Goal: Check status: Check status

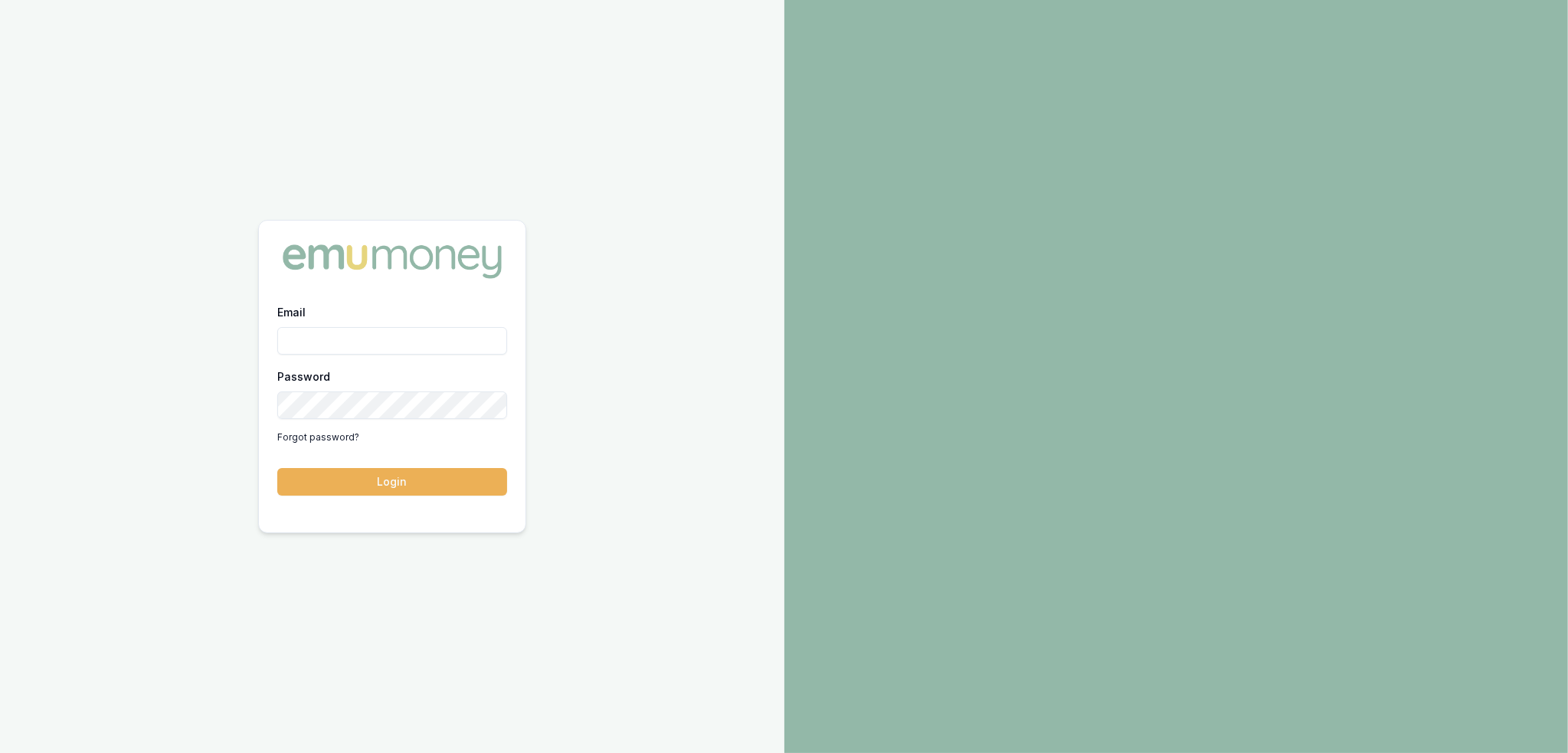
click at [355, 347] on input "Email" at bounding box center [392, 341] width 230 height 28
type input "robyn.adams@emumoney.com.au"
click at [421, 479] on button "Login" at bounding box center [392, 482] width 230 height 28
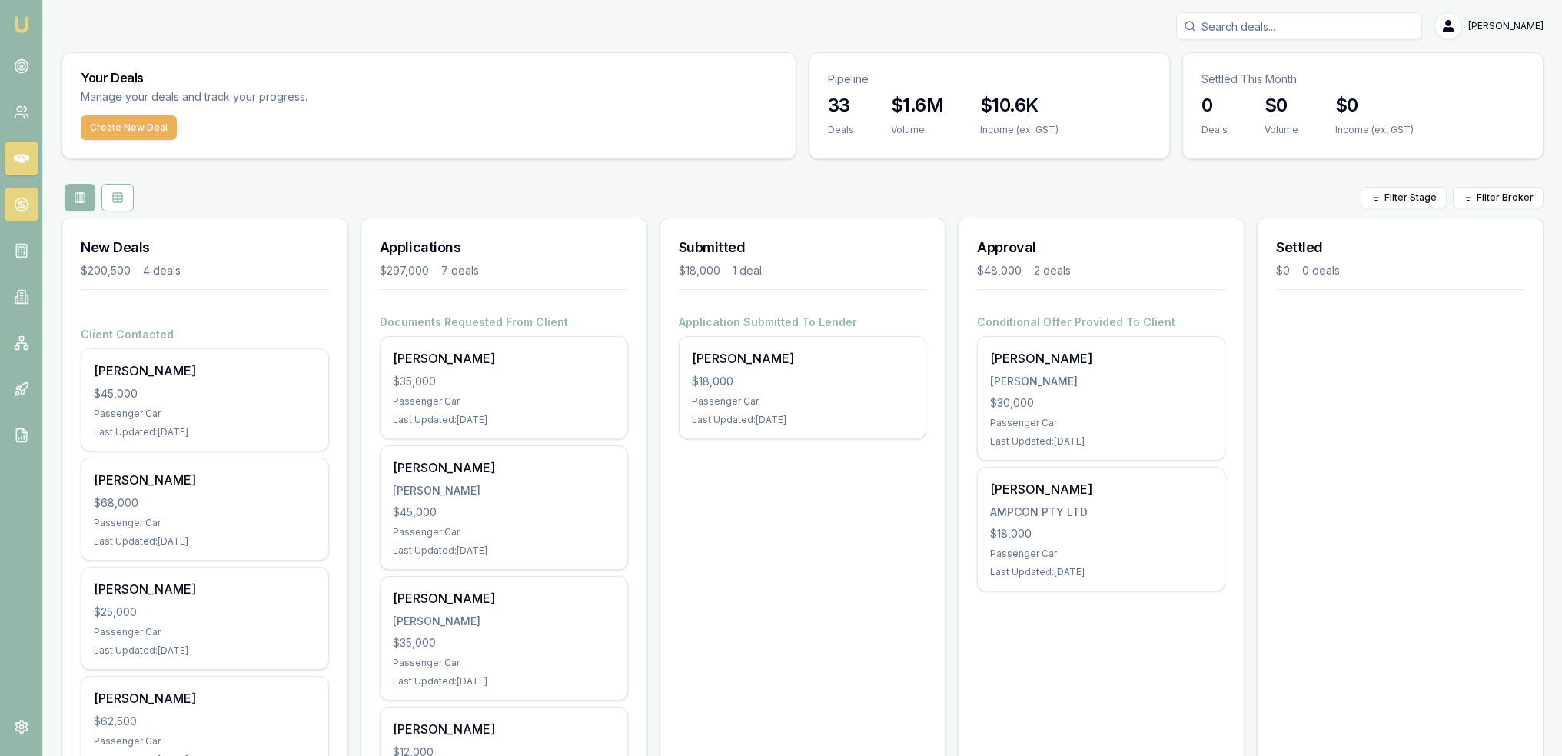
click at [23, 207] on icon at bounding box center [20, 204] width 5 height 5
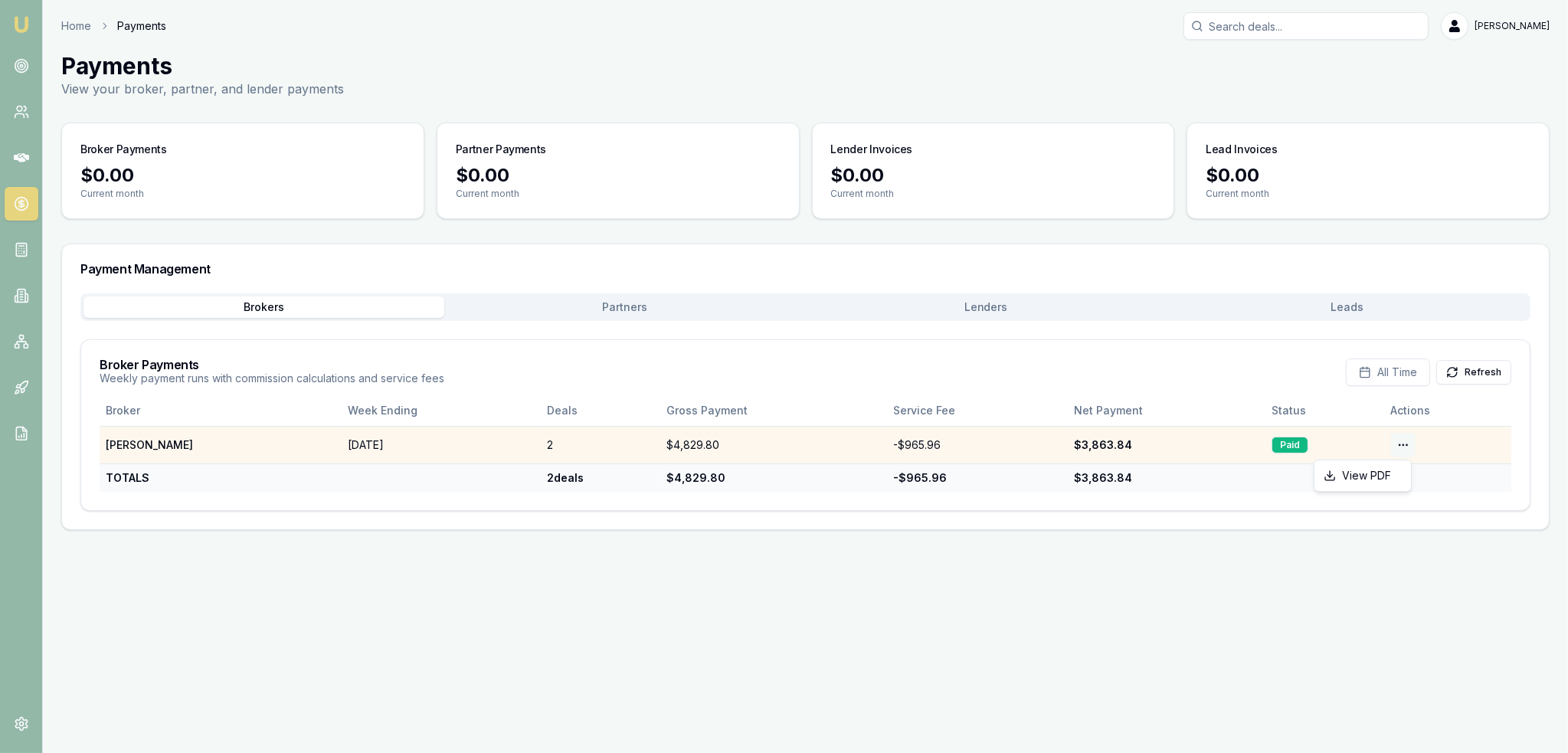
click at [1407, 448] on html "Emu Broker Home Payments [PERSON_NAME] Toggle Menu Payments View your broker, p…" at bounding box center [784, 376] width 1568 height 753
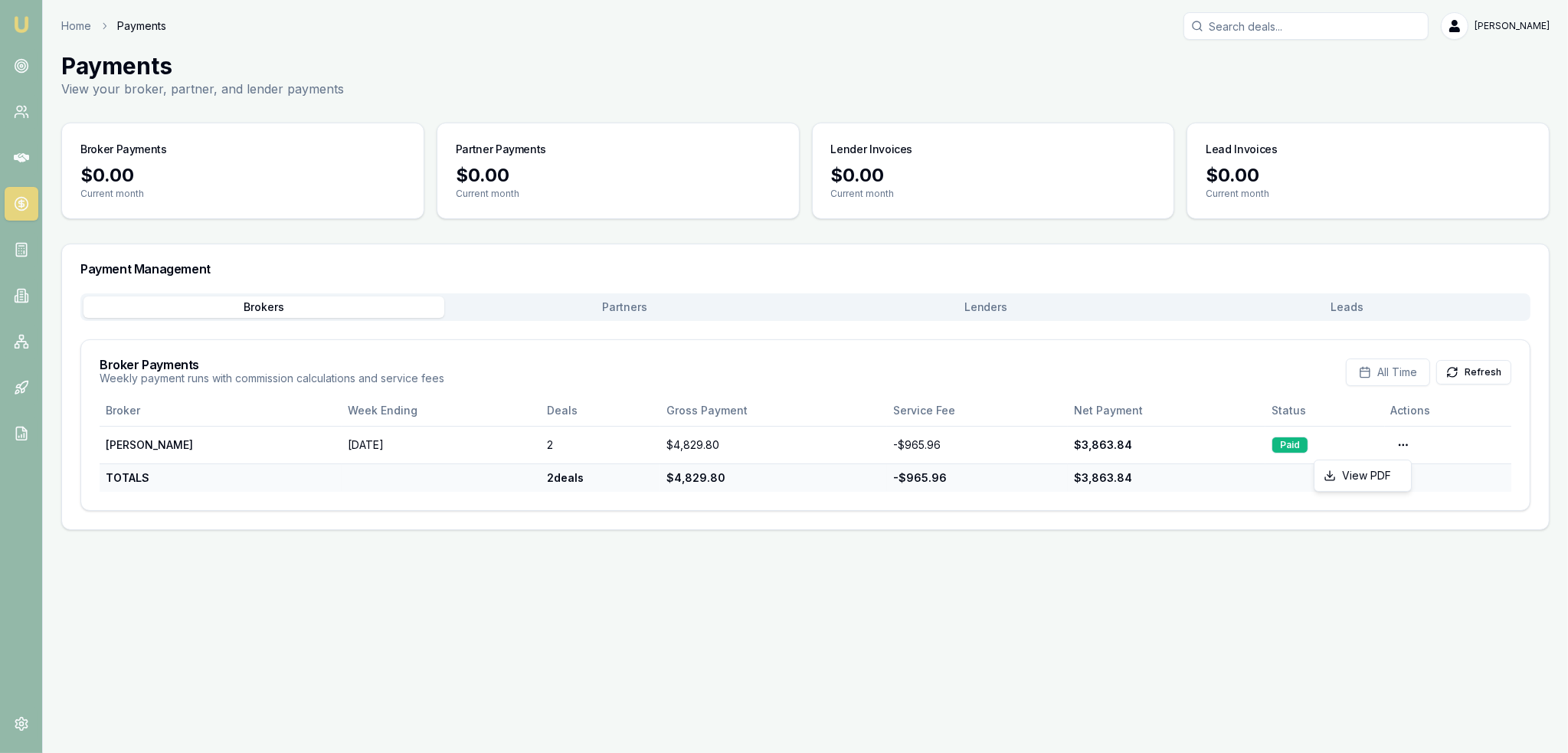
click at [999, 309] on html "Emu Broker Home Payments [PERSON_NAME] Toggle Menu Payments View your broker, p…" at bounding box center [784, 376] width 1568 height 753
click at [999, 309] on button "Lenders" at bounding box center [986, 308] width 361 height 22
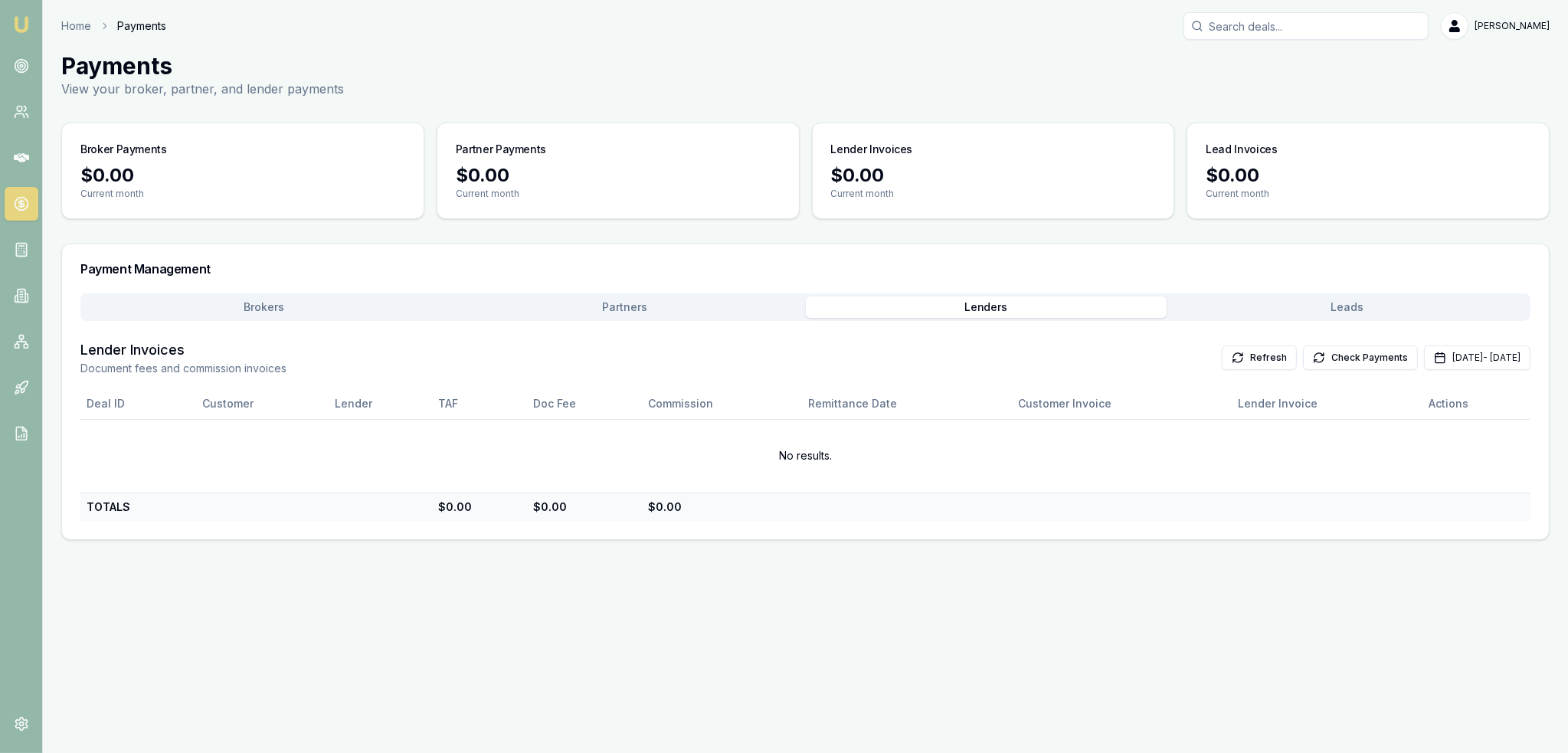
click at [1344, 310] on button "Leads" at bounding box center [1347, 308] width 361 height 22
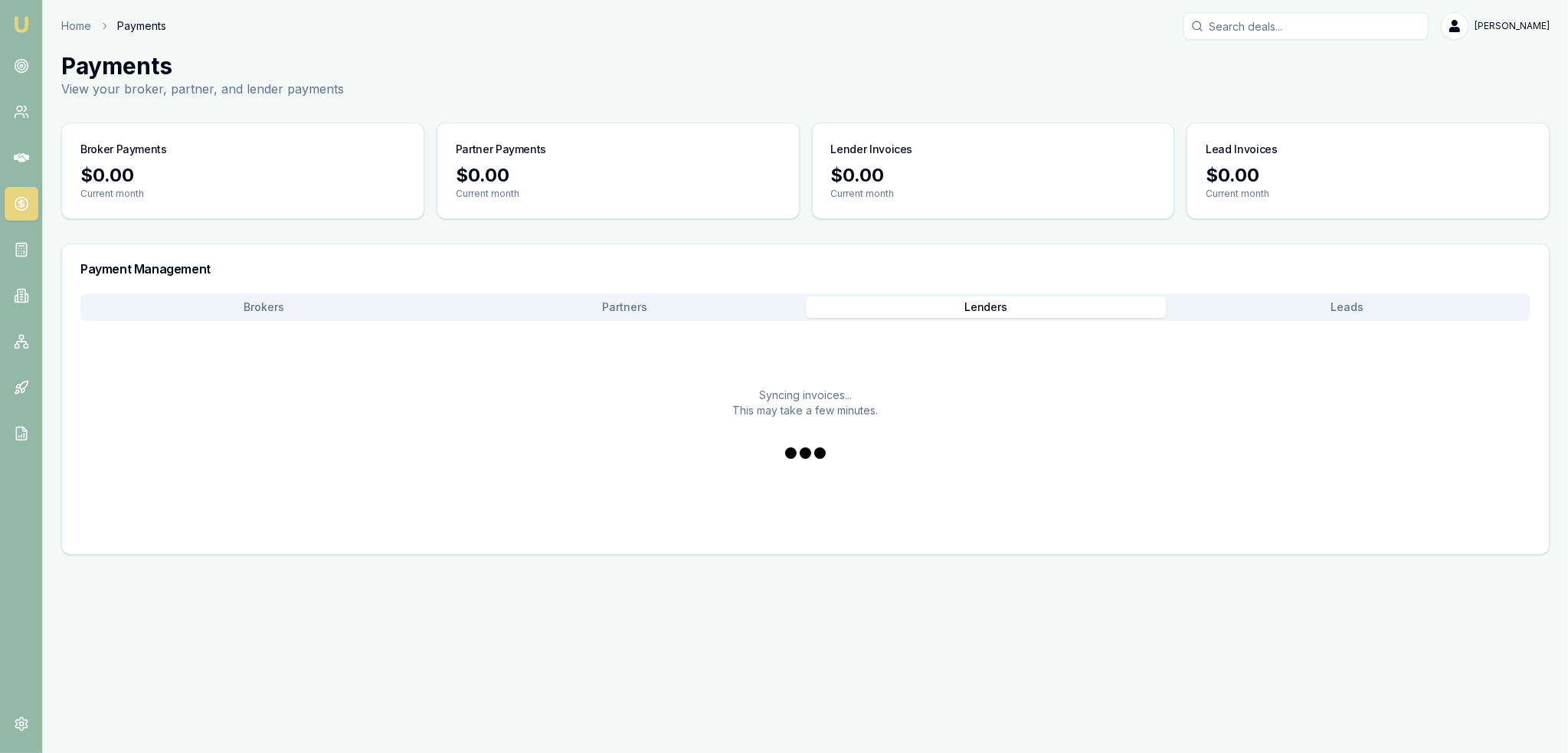
click at [979, 307] on button "Lenders" at bounding box center [986, 308] width 361 height 22
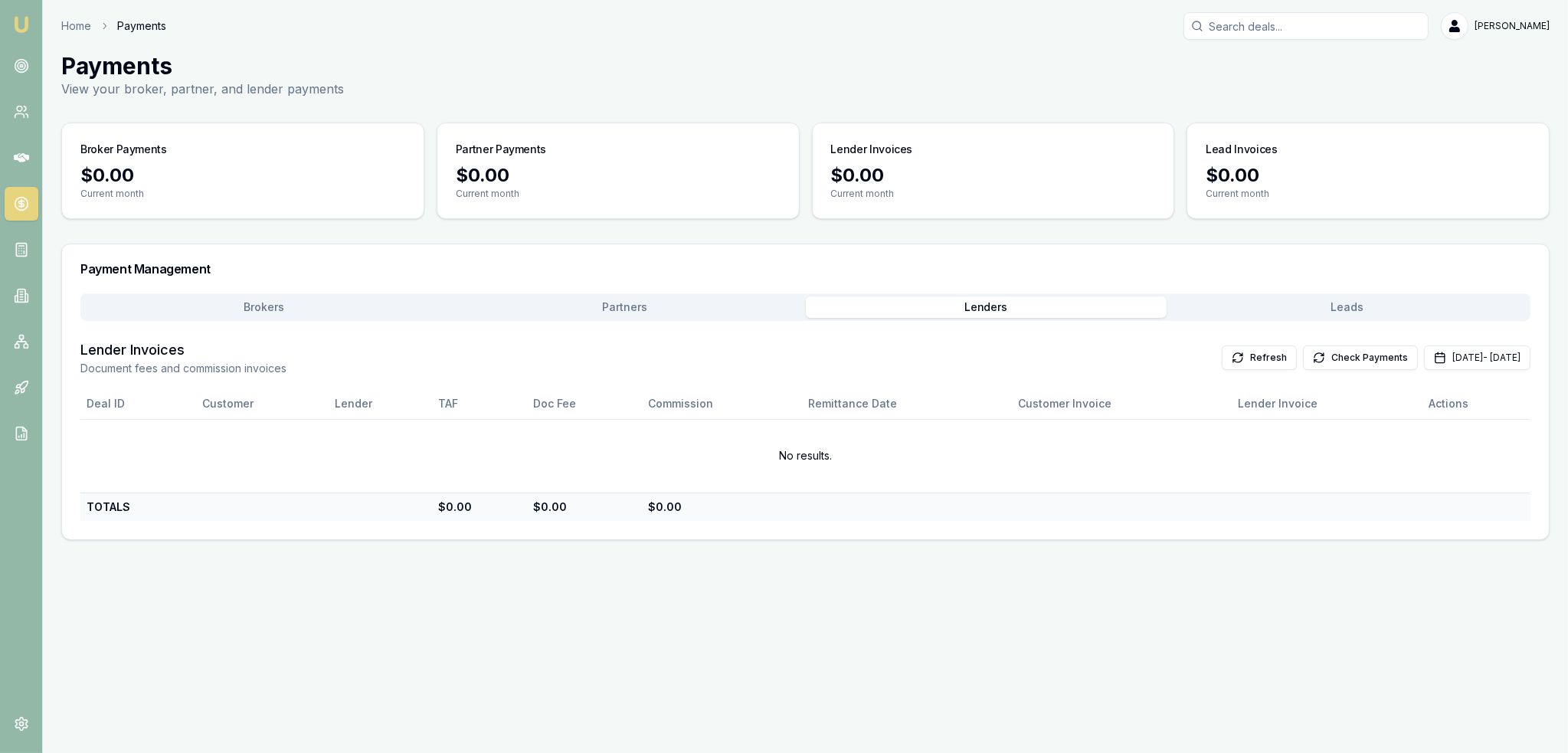
click at [607, 308] on button "Partners" at bounding box center [625, 308] width 361 height 22
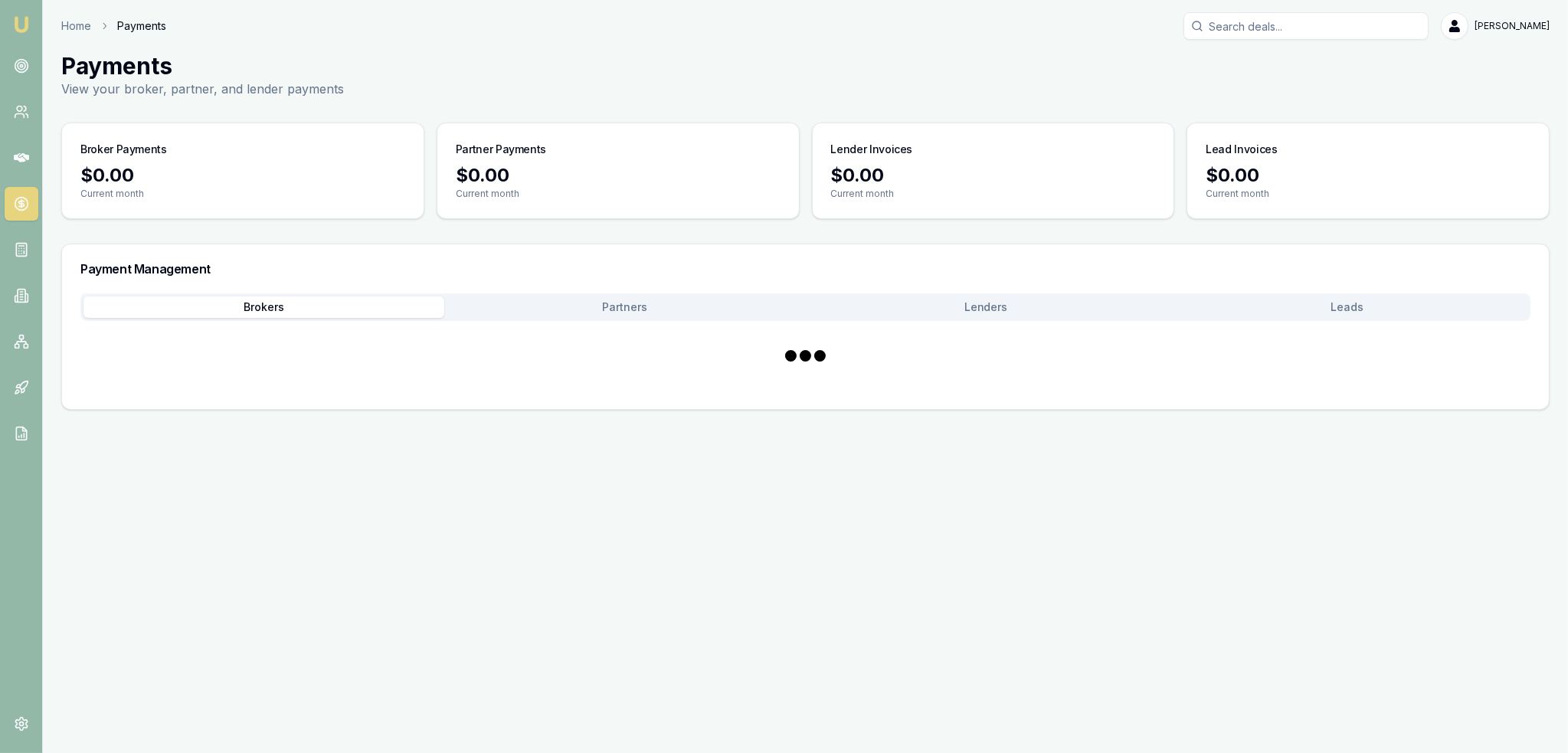
click at [273, 312] on button "Brokers" at bounding box center [264, 308] width 361 height 22
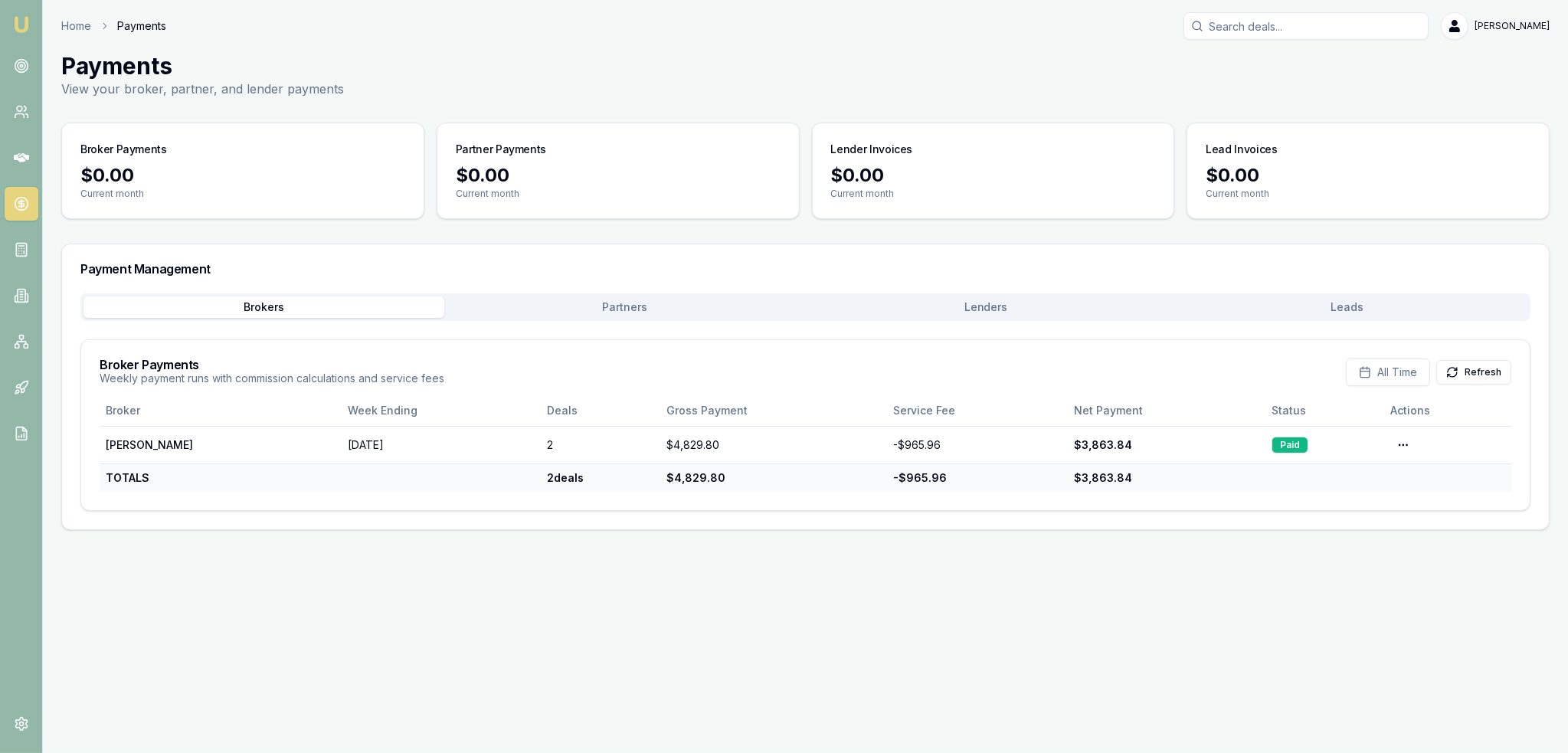
click at [18, 24] on img at bounding box center [21, 24] width 18 height 18
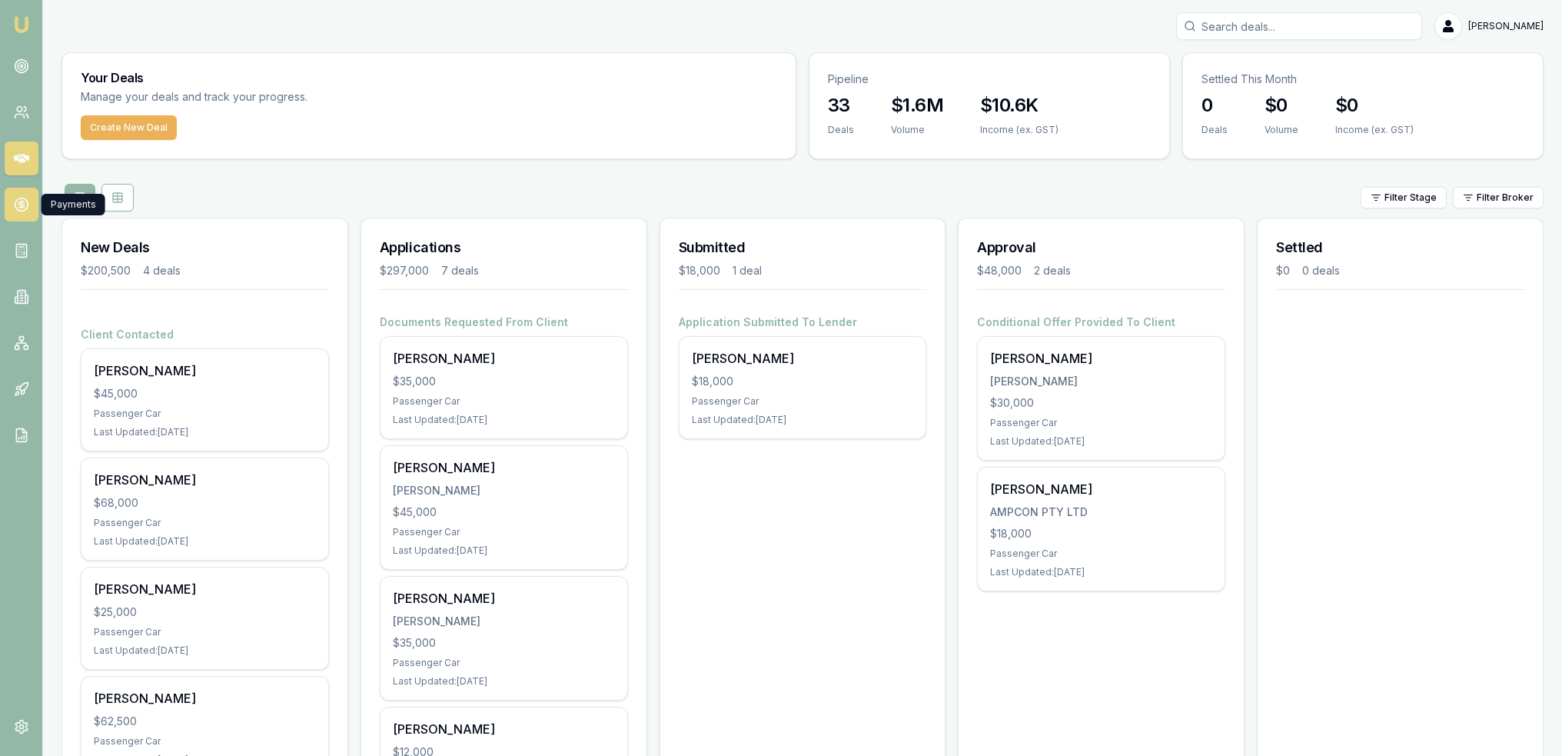
click at [23, 201] on icon at bounding box center [21, 204] width 15 height 15
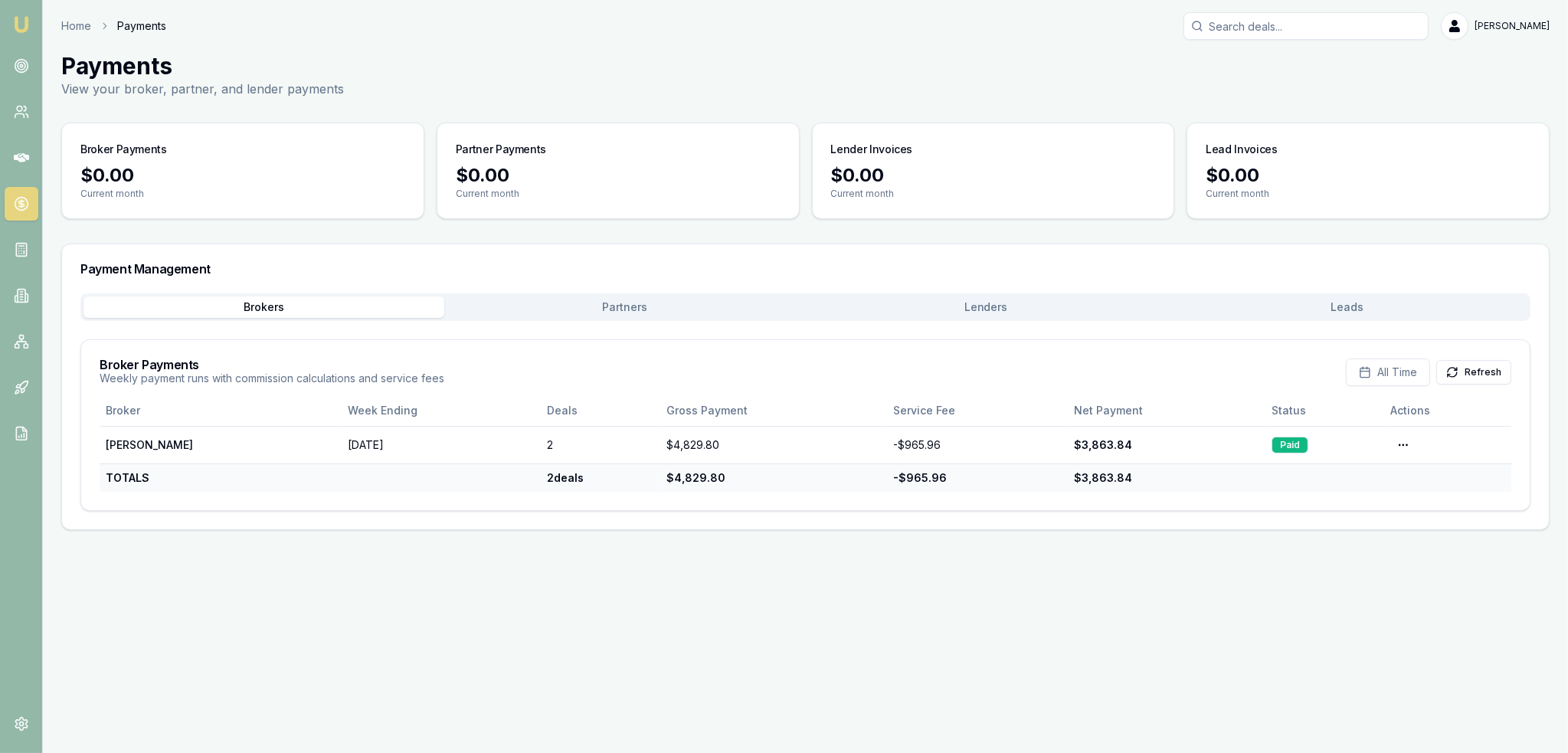
click at [604, 305] on button "Partners" at bounding box center [625, 308] width 361 height 22
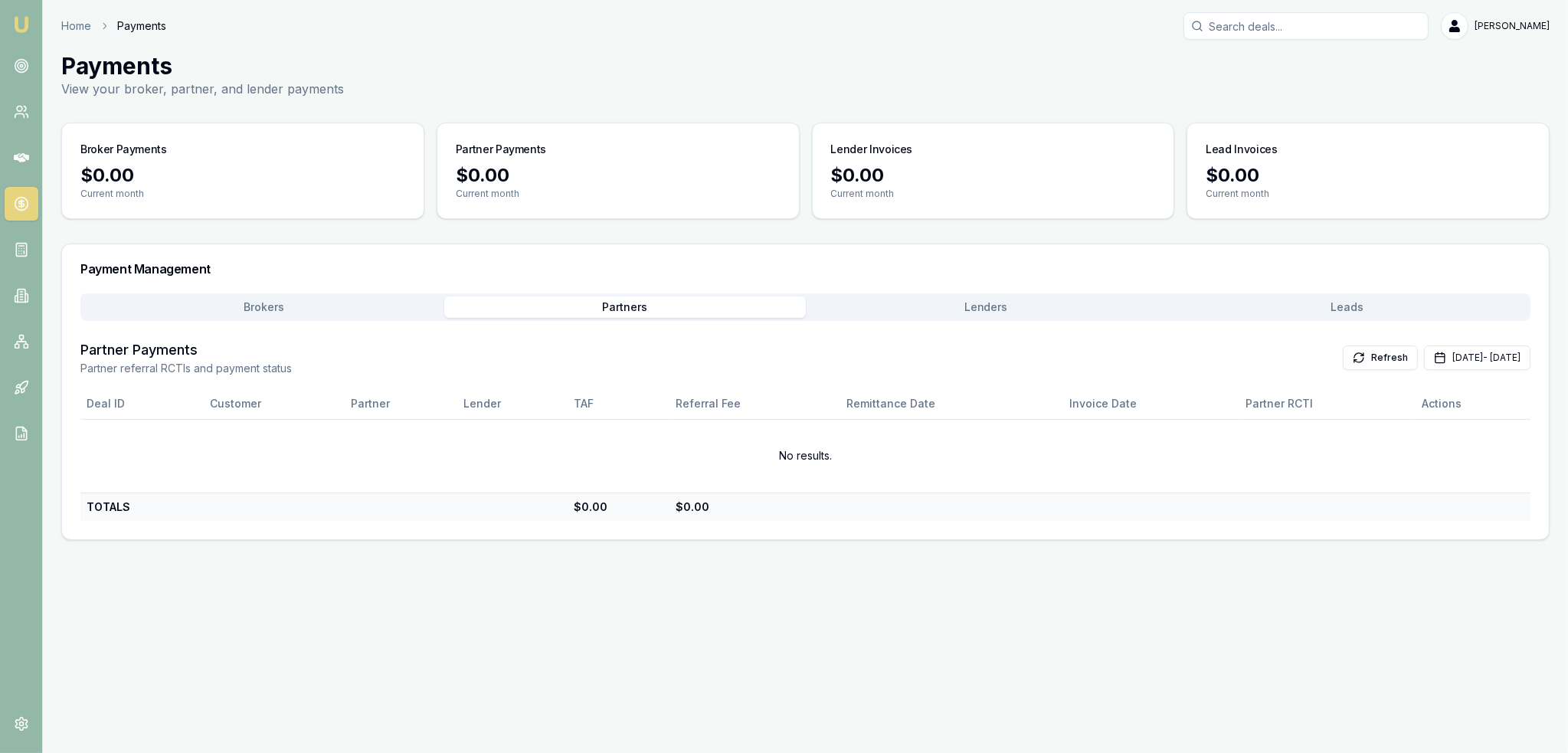
click at [992, 307] on button "Lenders" at bounding box center [986, 308] width 361 height 22
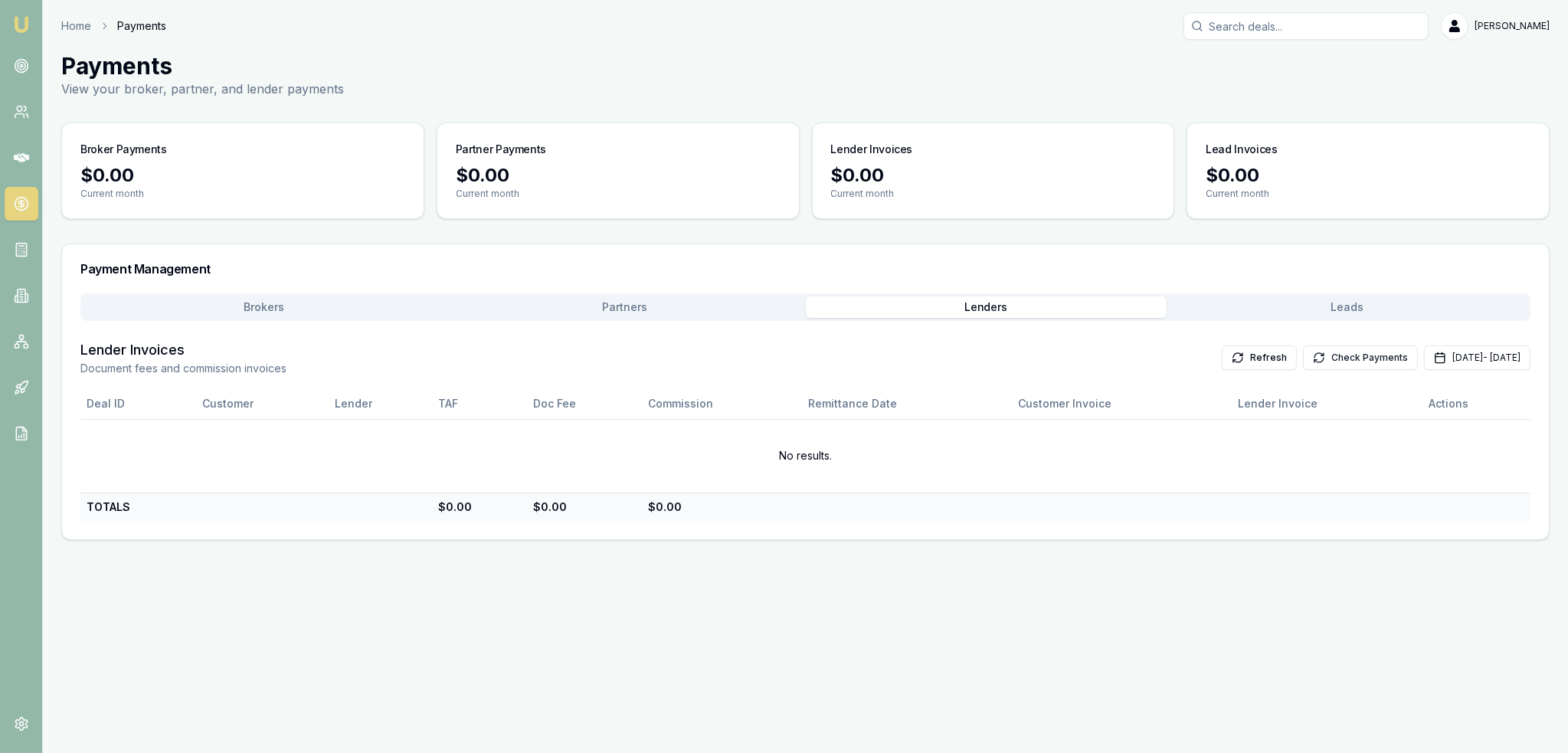
click at [1327, 353] on button "Check Payments" at bounding box center [1360, 358] width 115 height 25
click at [1440, 355] on button "[DATE] - [DATE]" at bounding box center [1476, 358] width 107 height 25
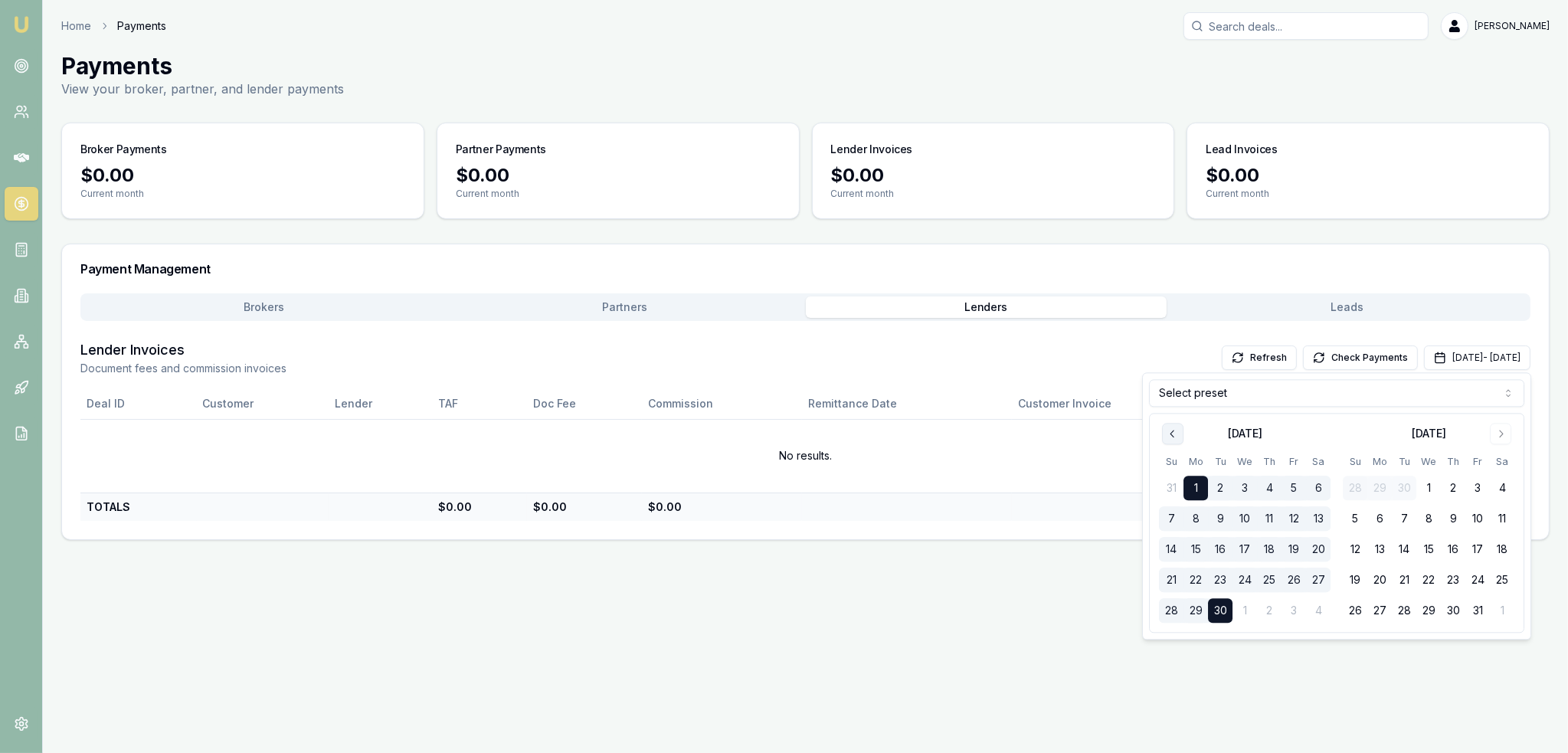
click at [1170, 432] on icon "Go to previous month" at bounding box center [1173, 433] width 12 height 12
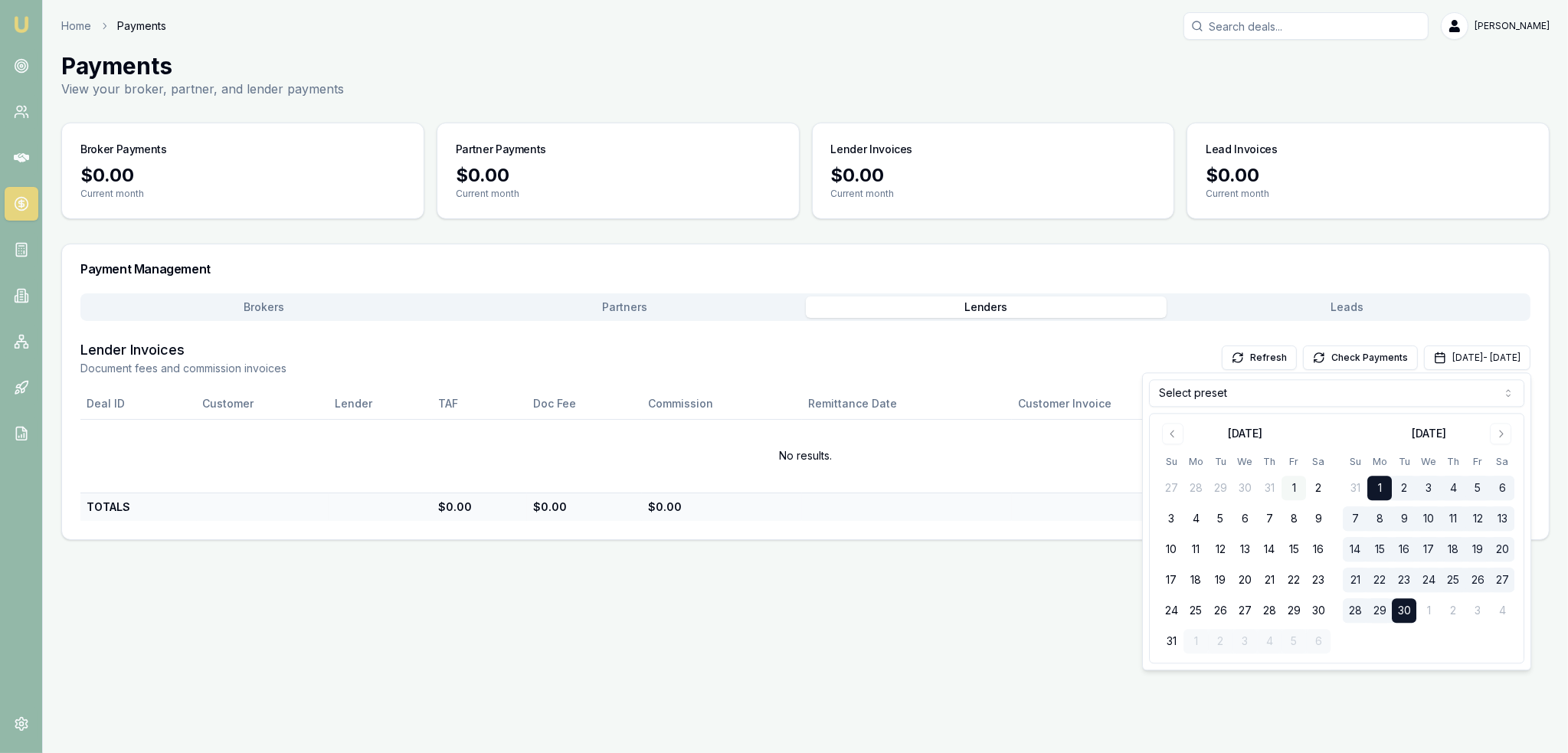
click at [1294, 487] on button "1" at bounding box center [1293, 488] width 25 height 25
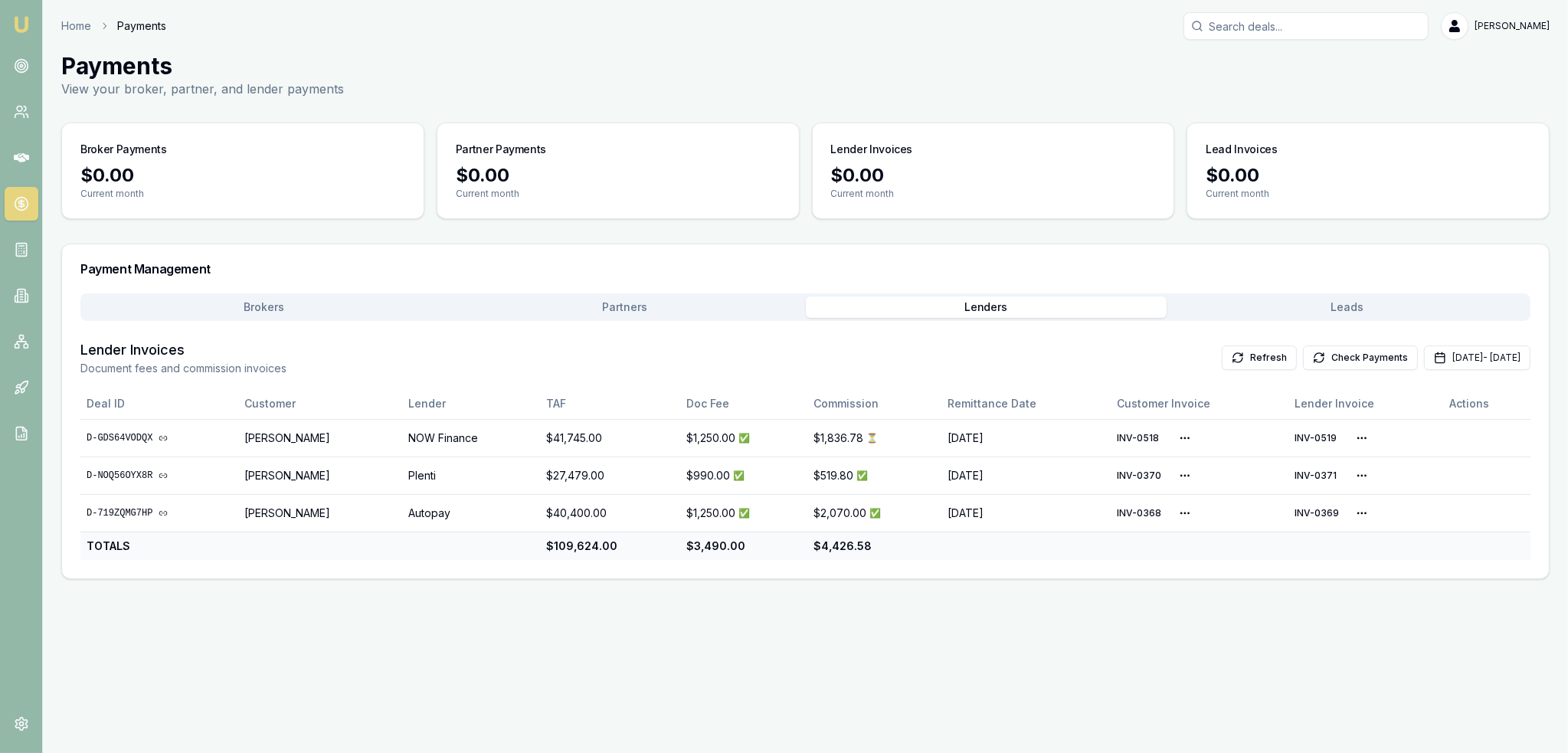
click at [26, 16] on img at bounding box center [21, 24] width 18 height 18
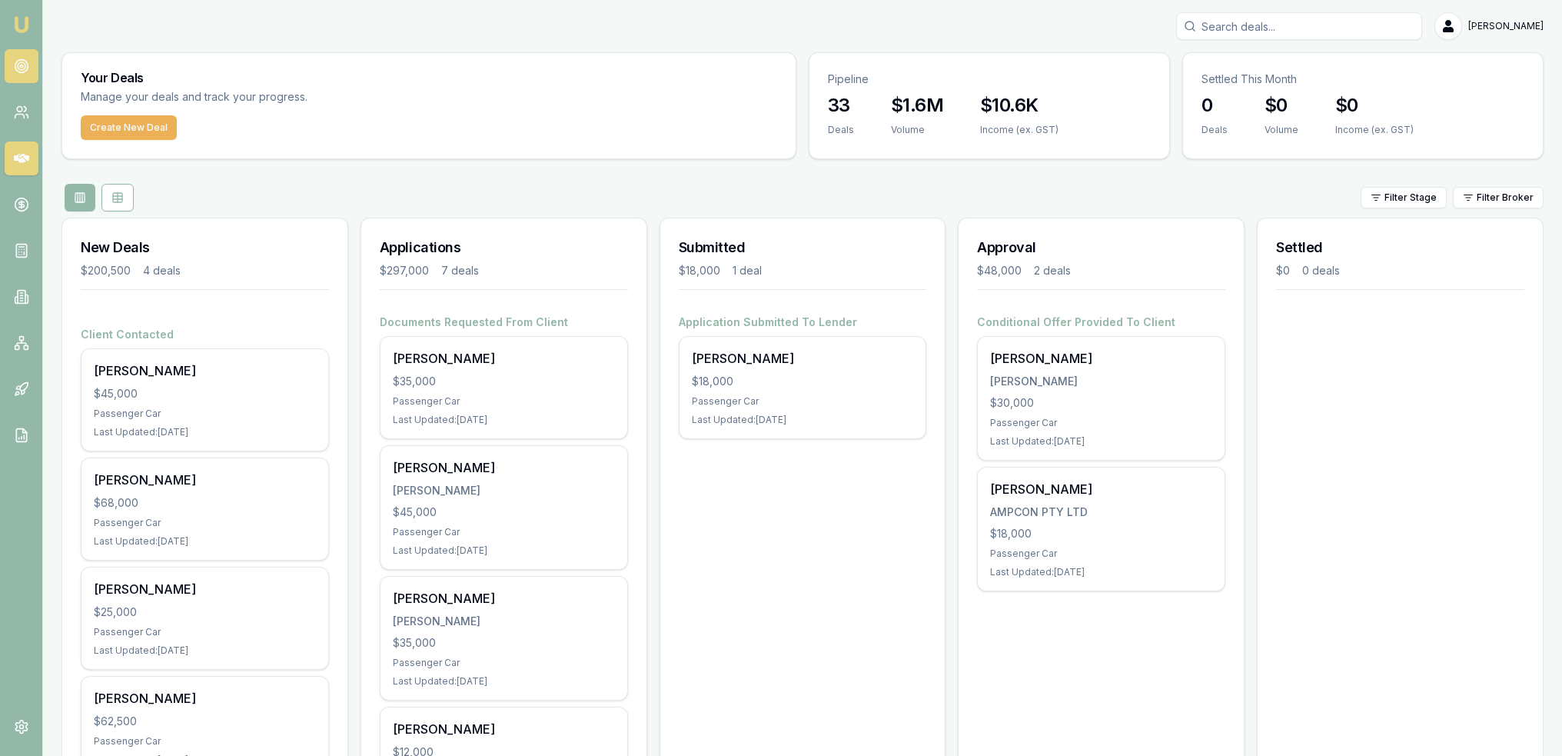
click at [22, 62] on icon at bounding box center [21, 65] width 15 height 15
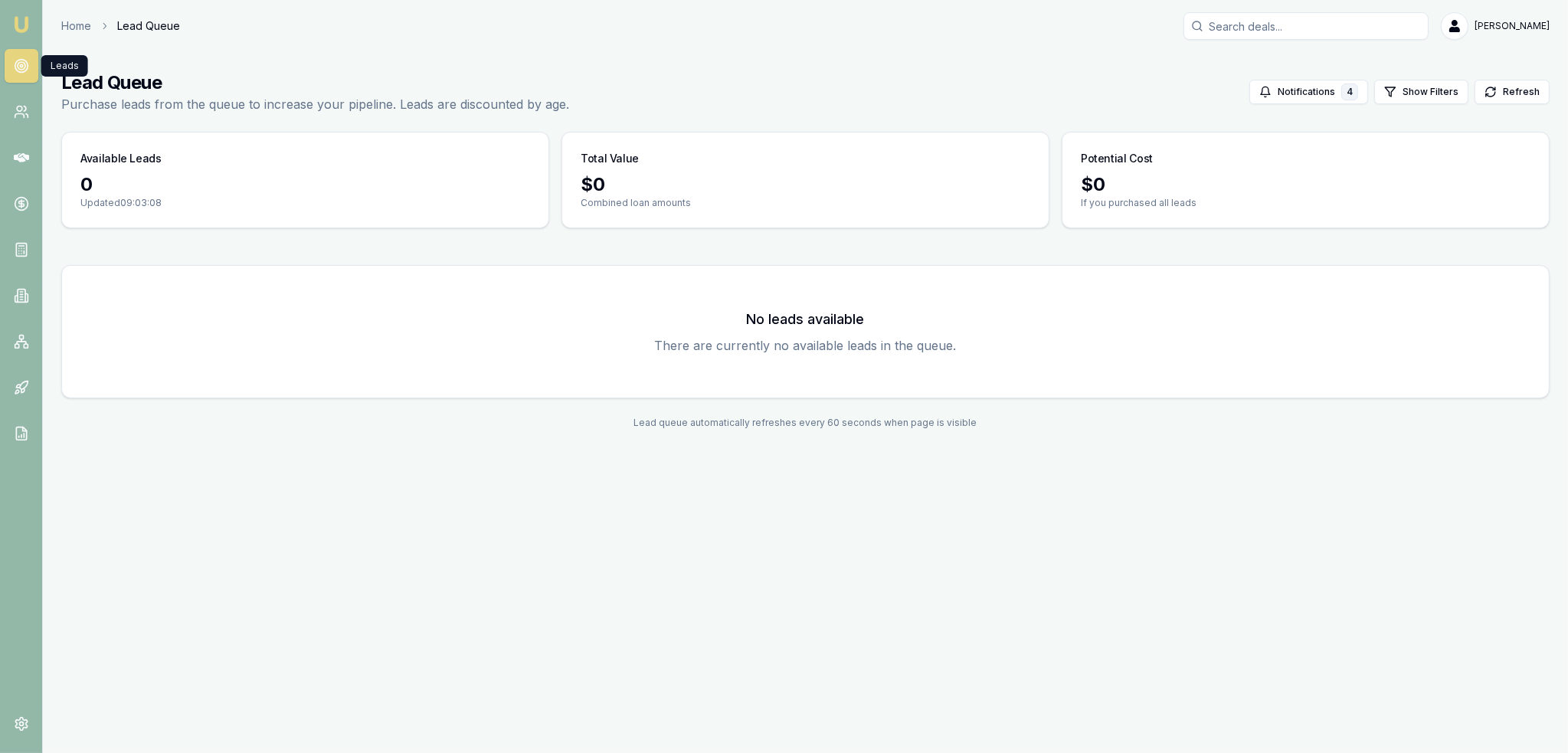
click at [25, 28] on img at bounding box center [21, 24] width 18 height 18
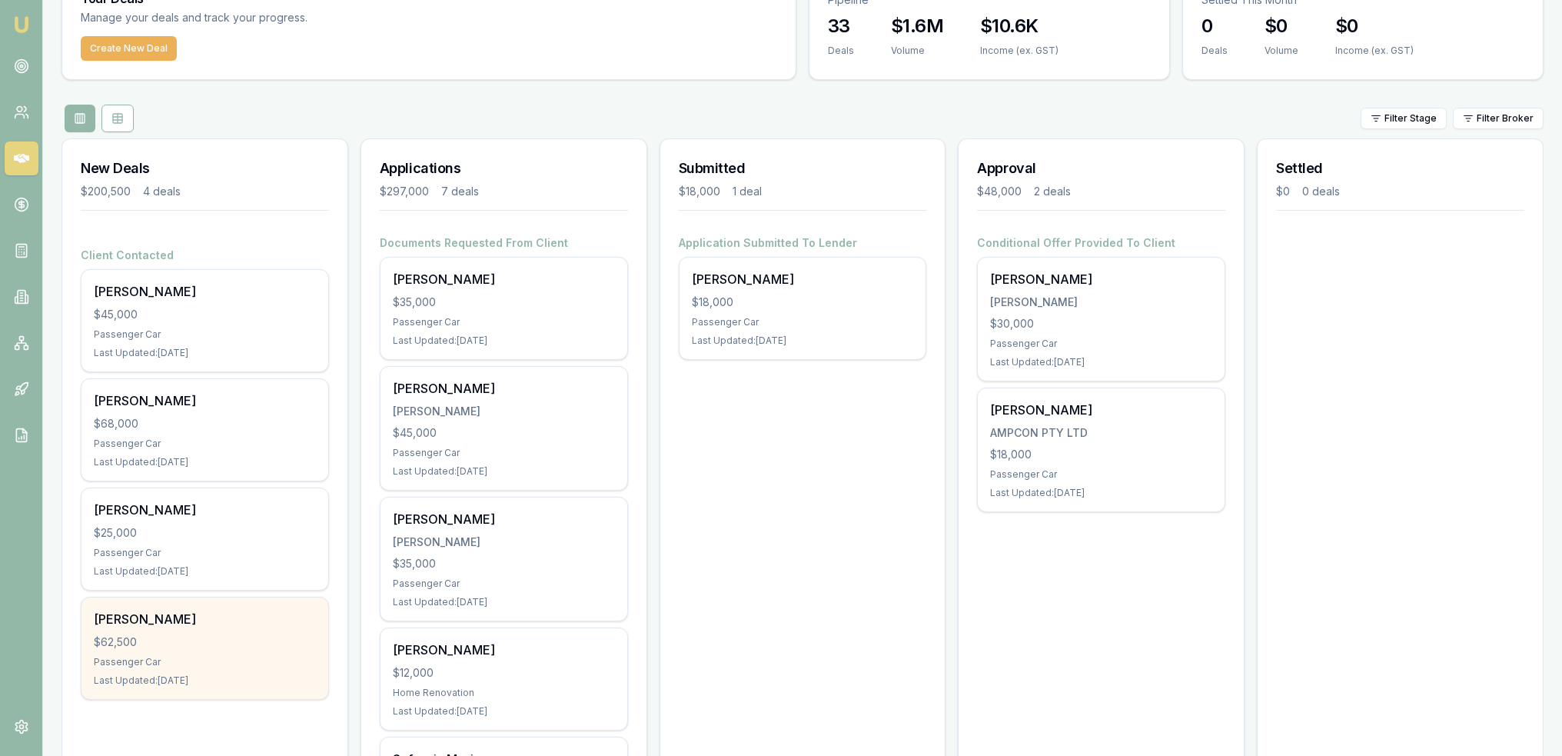
scroll to position [77, 0]
